Goal: Task Accomplishment & Management: Manage account settings

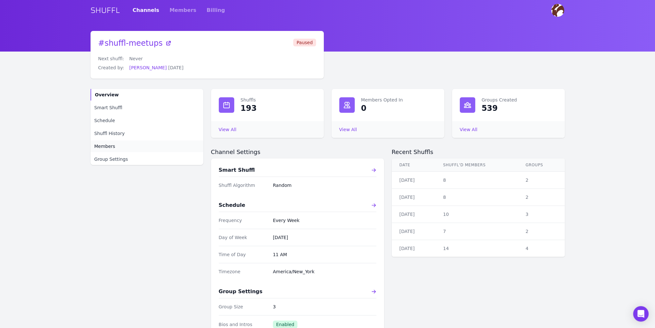
click at [124, 149] on link "Members" at bounding box center [147, 146] width 113 height 12
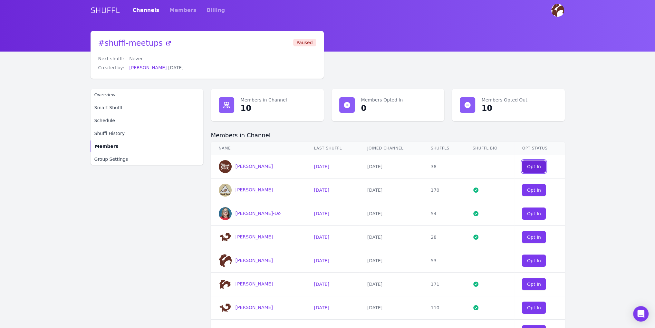
click at [538, 165] on div "Opt In" at bounding box center [534, 166] width 14 height 6
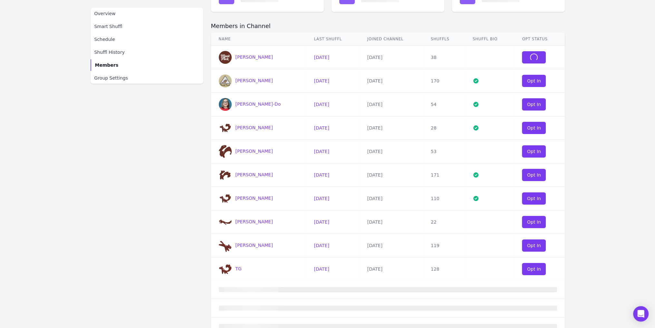
scroll to position [64, 0]
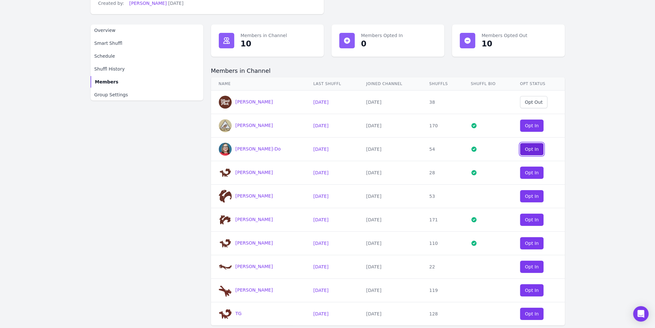
click at [521, 149] on button "Opt In" at bounding box center [532, 149] width 24 height 12
click at [528, 197] on div "Opt In" at bounding box center [532, 196] width 14 height 6
click at [530, 219] on div "Opt In" at bounding box center [532, 219] width 14 height 6
click at [531, 243] on div "Opt In" at bounding box center [532, 243] width 14 height 6
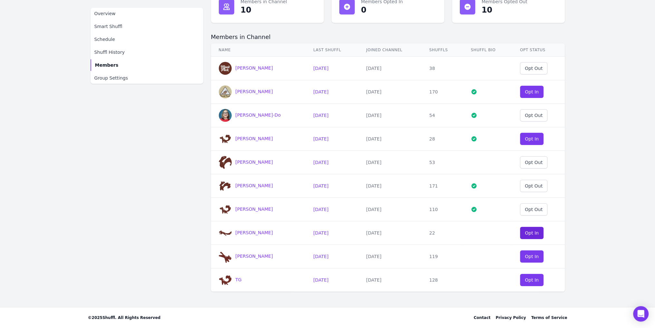
scroll to position [98, 0]
click at [529, 234] on div "Opt In" at bounding box center [532, 233] width 14 height 6
click at [536, 254] on button "Opt In" at bounding box center [532, 257] width 24 height 12
click at [531, 282] on div "Opt In" at bounding box center [532, 280] width 14 height 6
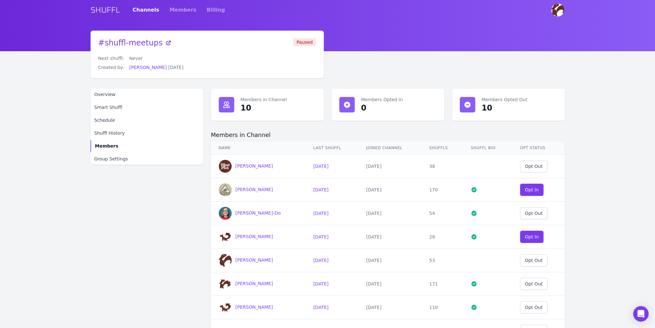
scroll to position [0, 0]
